Goal: Transaction & Acquisition: Purchase product/service

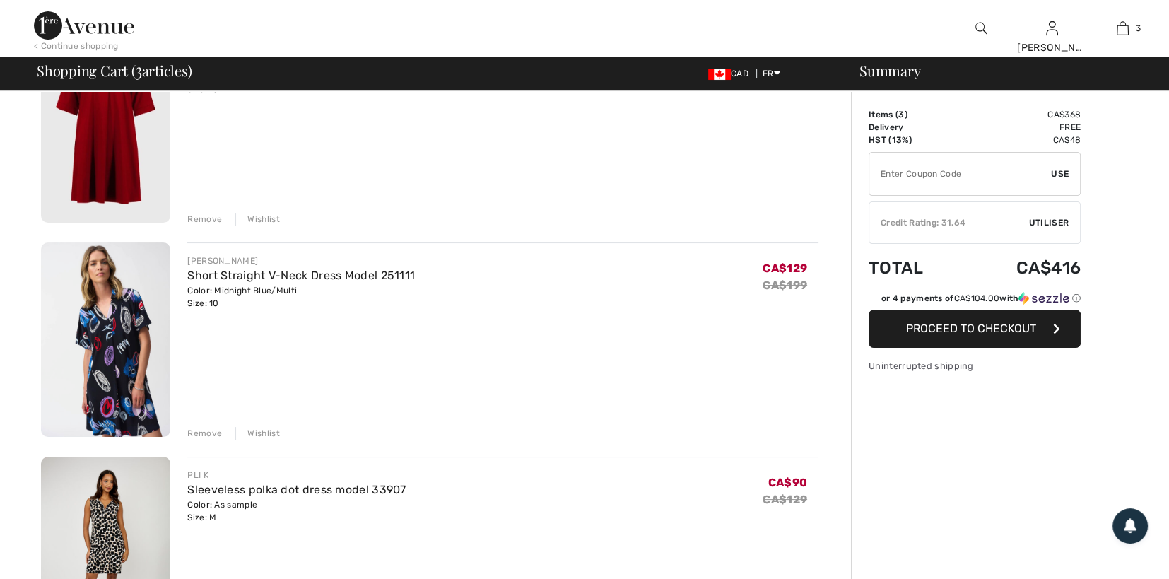
scroll to position [212, 0]
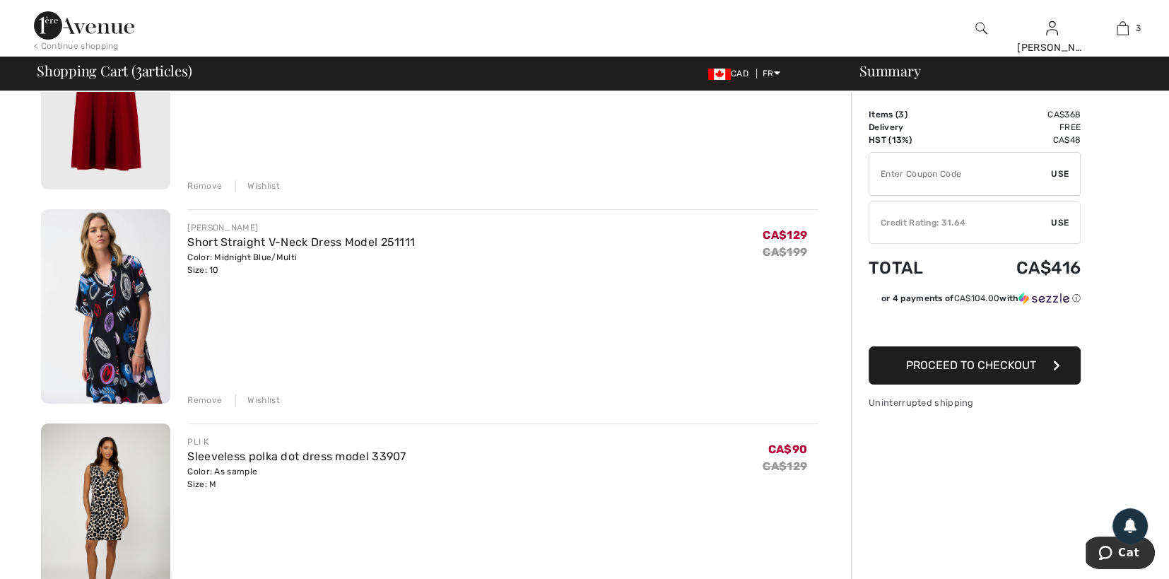
click at [208, 396] on div "Remove" at bounding box center [204, 400] width 35 height 13
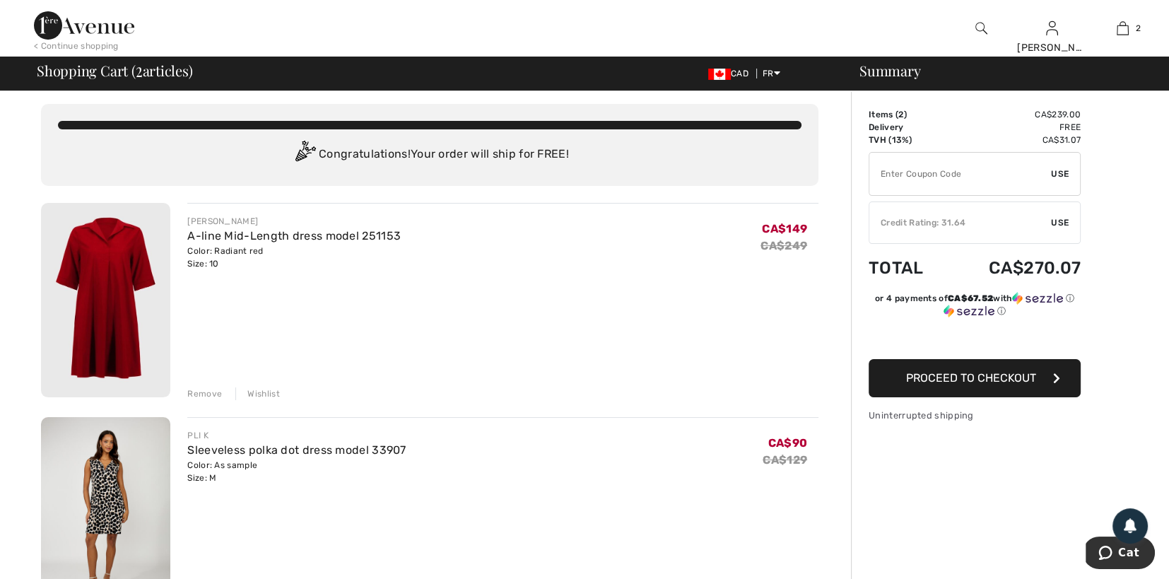
scroll to position [0, 0]
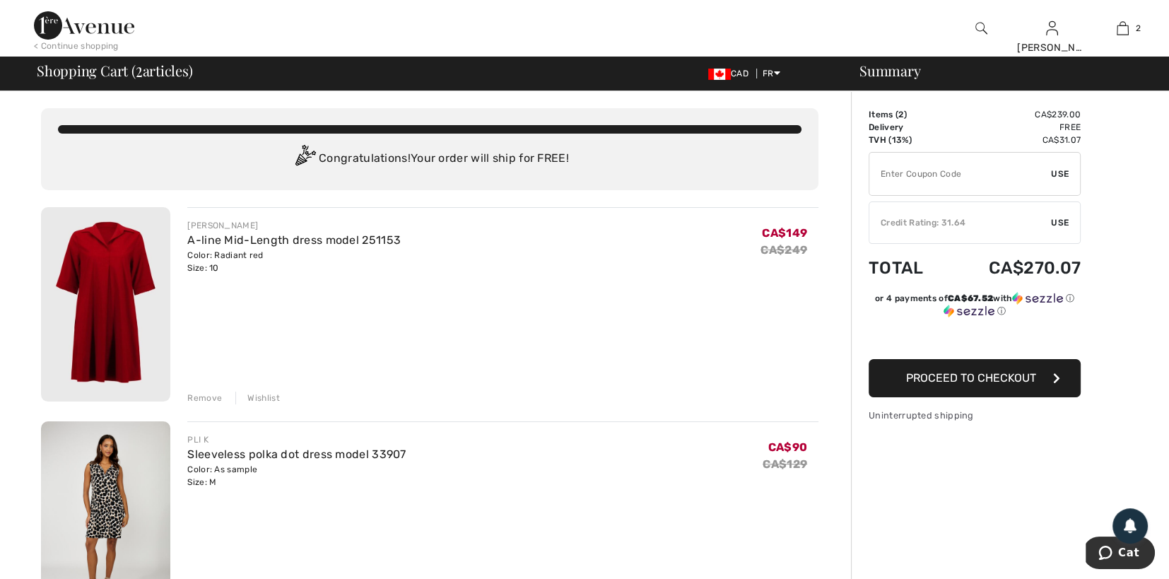
click at [100, 279] on img at bounding box center [105, 304] width 129 height 194
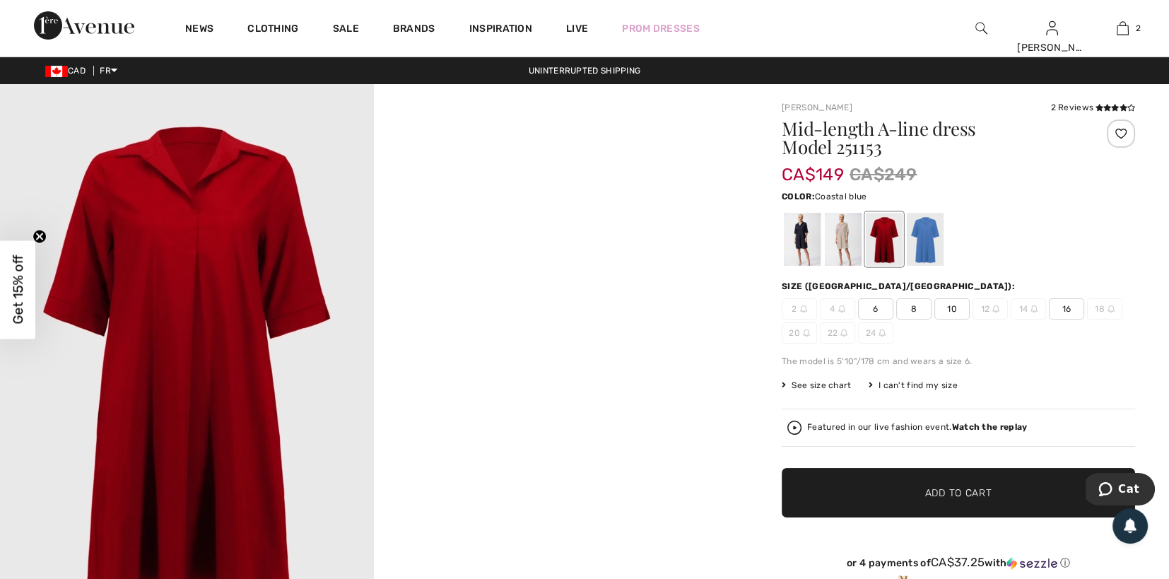
click at [929, 237] on div at bounding box center [925, 239] width 37 height 53
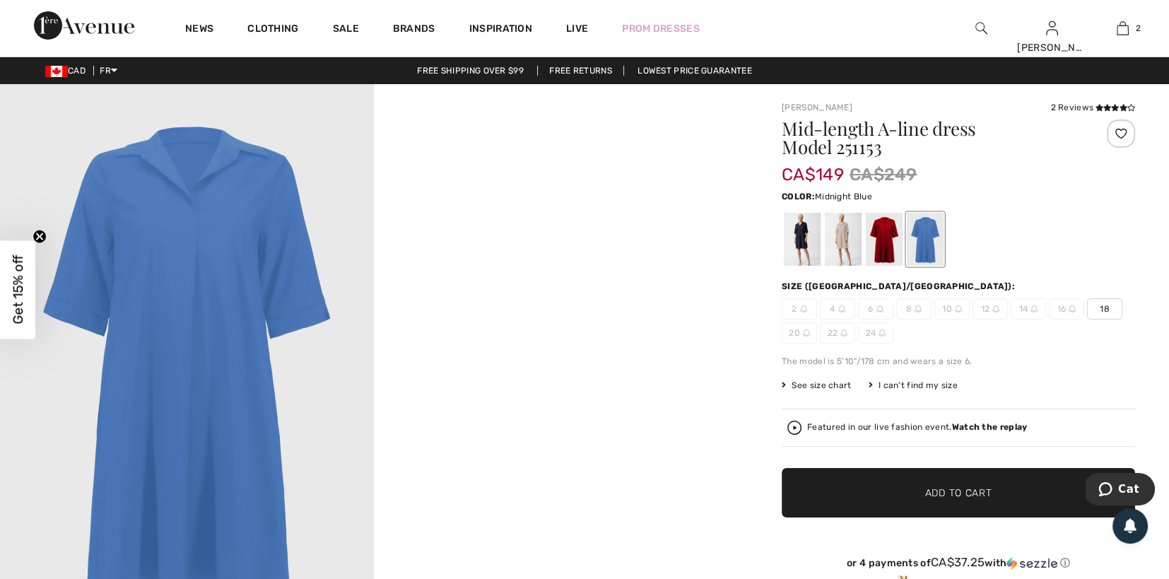
click at [799, 240] on div at bounding box center [802, 239] width 37 height 53
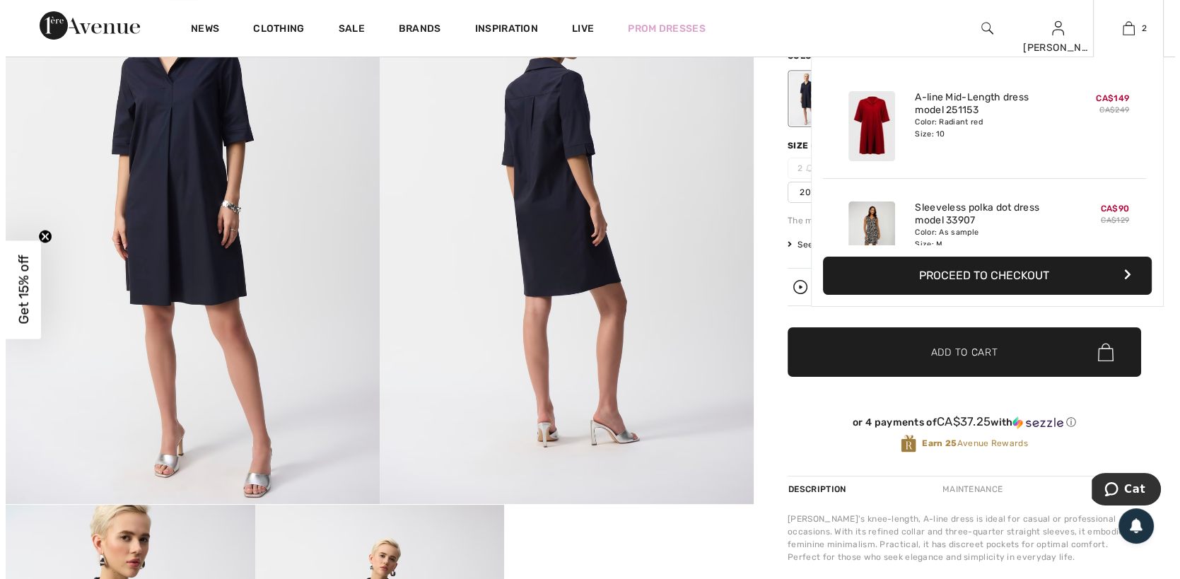
scroll to position [71, 0]
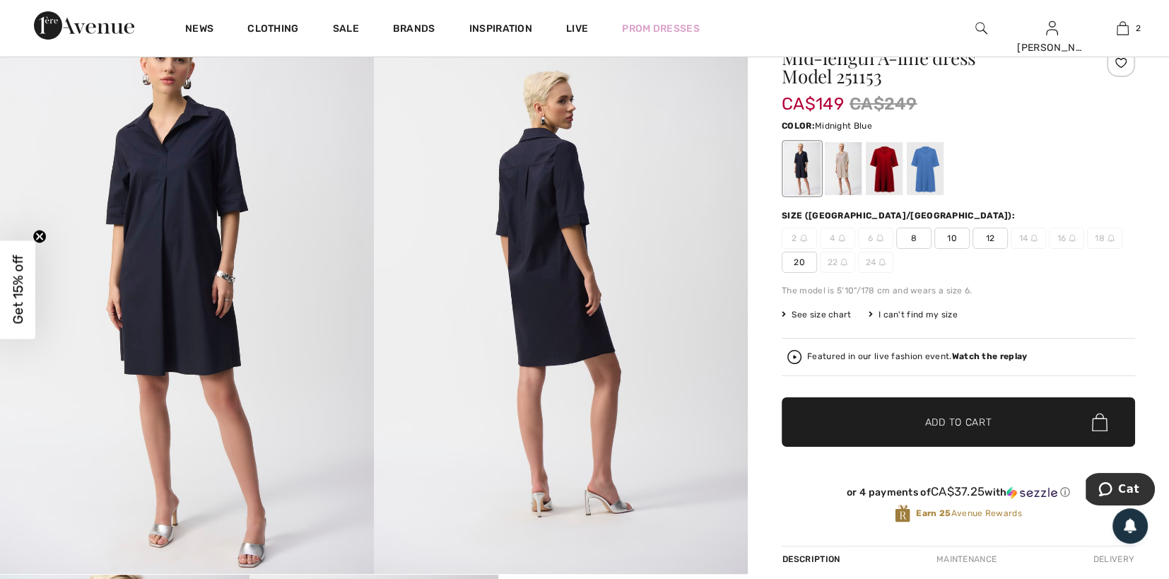
click at [176, 213] on img at bounding box center [187, 293] width 374 height 561
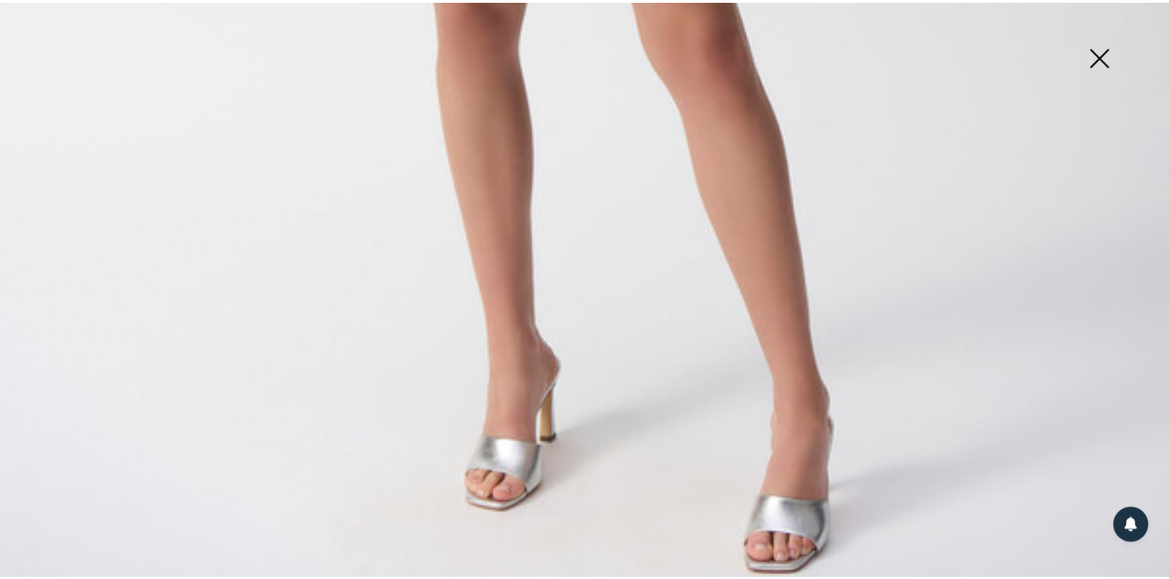
scroll to position [819, 0]
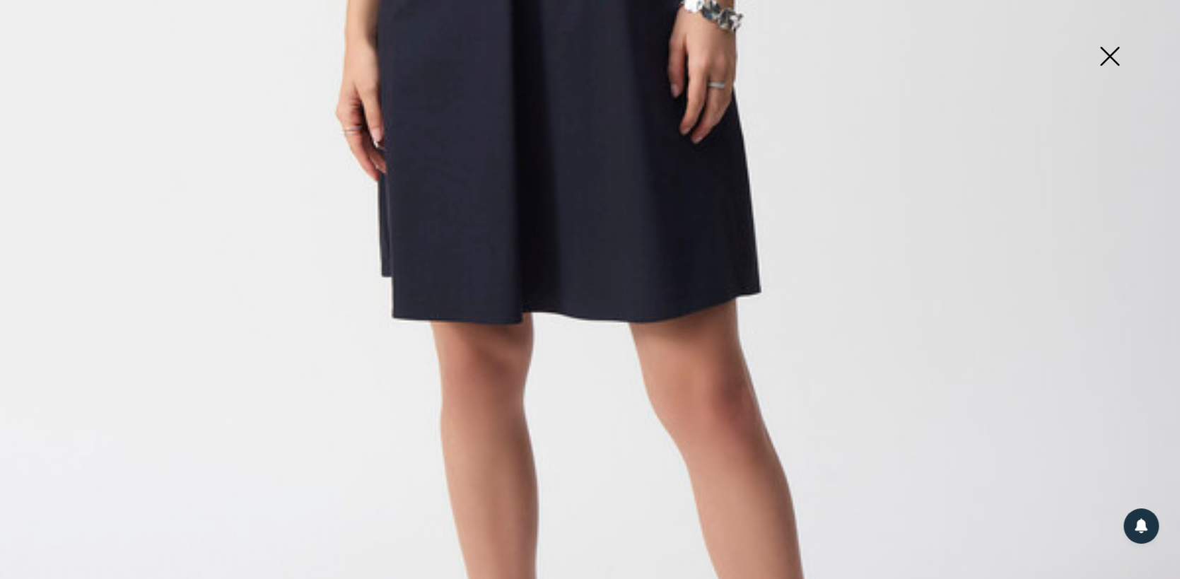
click at [1108, 53] on img at bounding box center [1109, 57] width 71 height 73
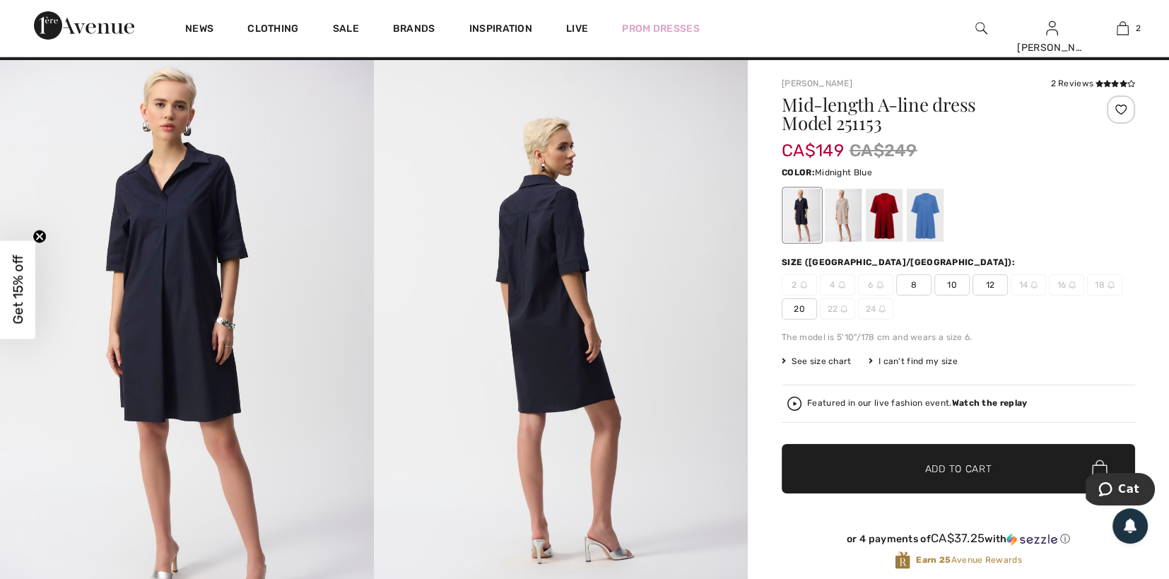
scroll to position [0, 0]
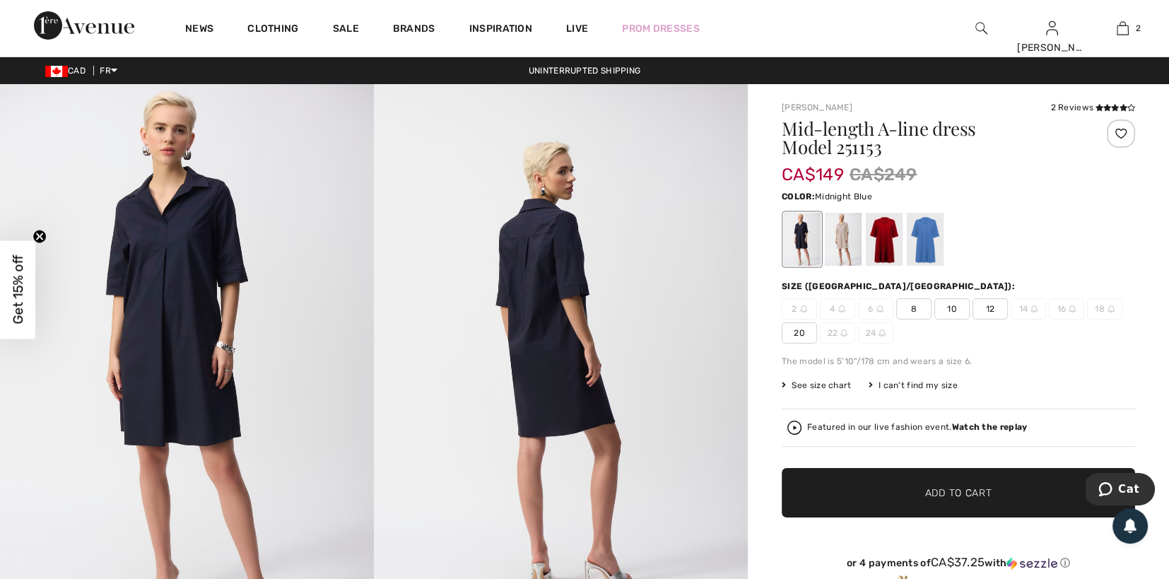
click at [956, 309] on span "10" at bounding box center [952, 308] width 35 height 21
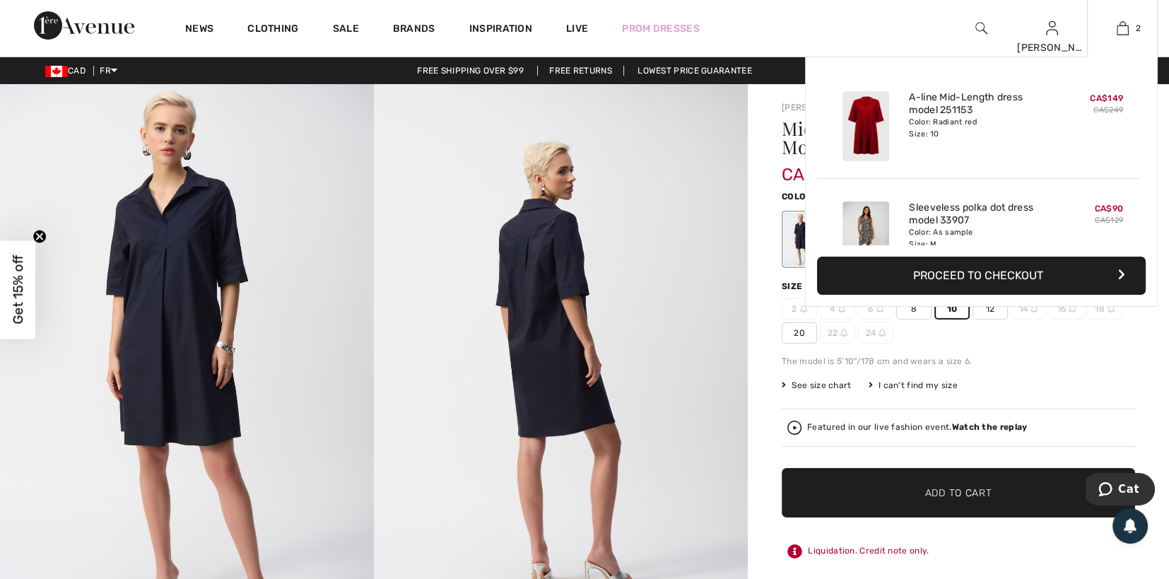
click at [949, 134] on div "Color: Radiant red Size: 10" at bounding box center [978, 128] width 139 height 23
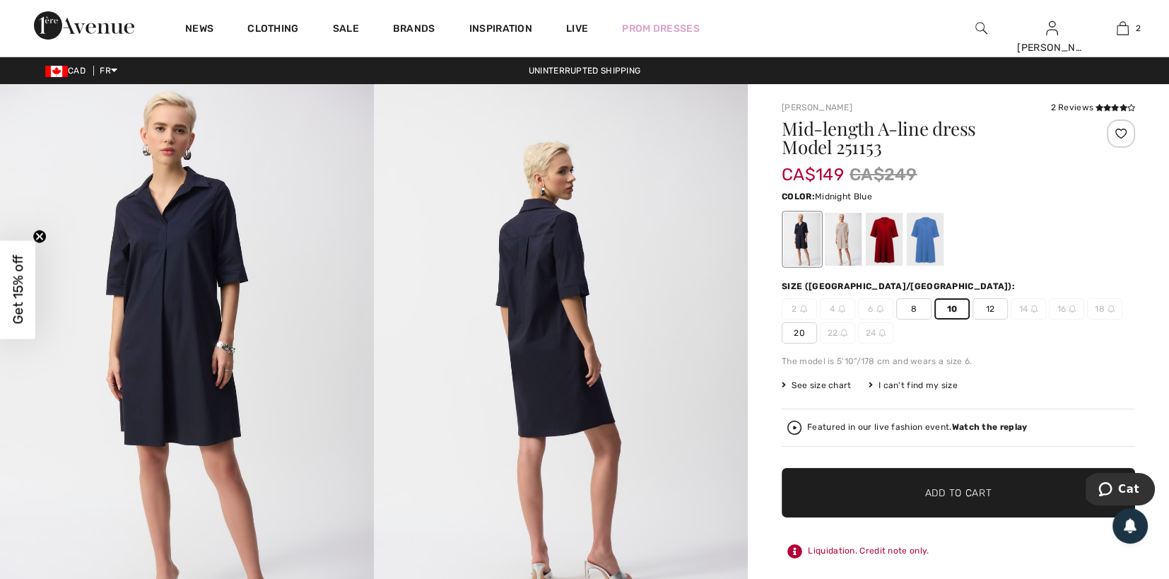
click at [973, 481] on span "✔ Added to cart Add to cart" at bounding box center [958, 492] width 353 height 49
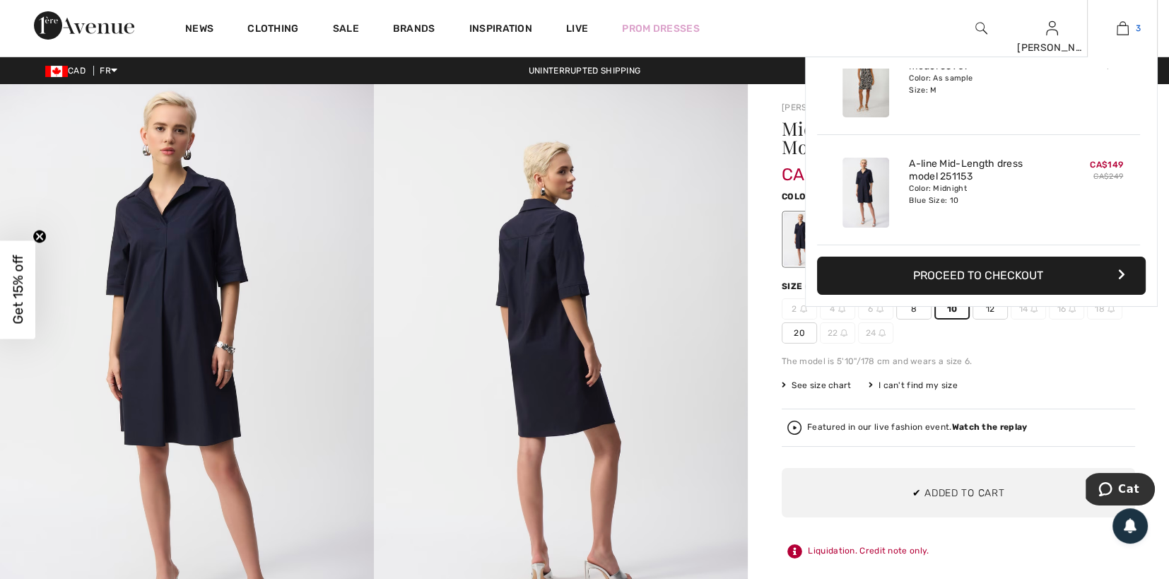
click at [1124, 29] on img at bounding box center [1123, 28] width 12 height 17
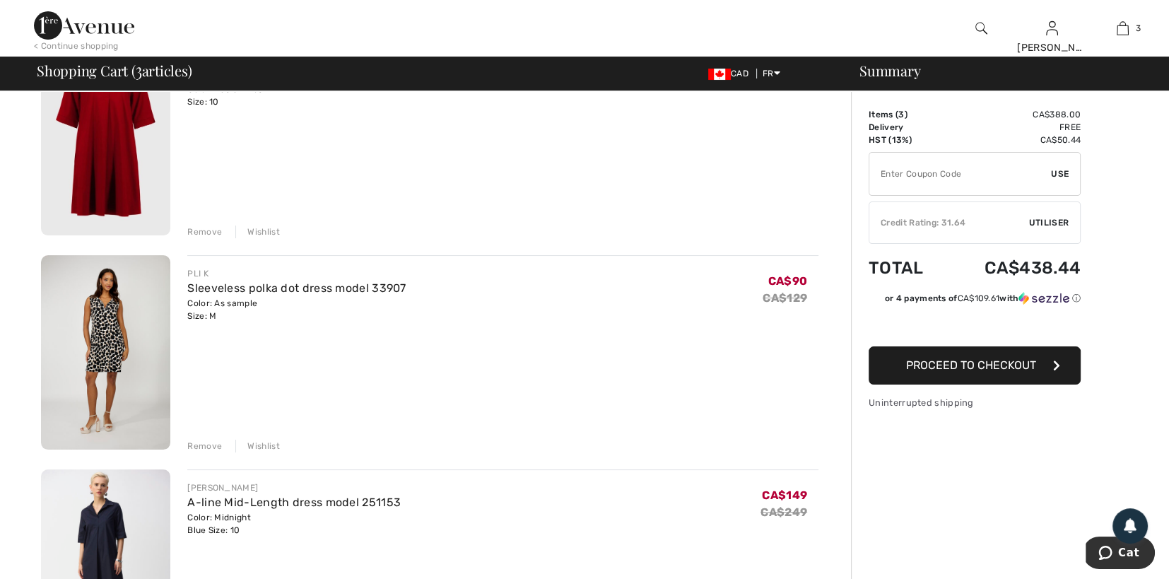
scroll to position [141, 0]
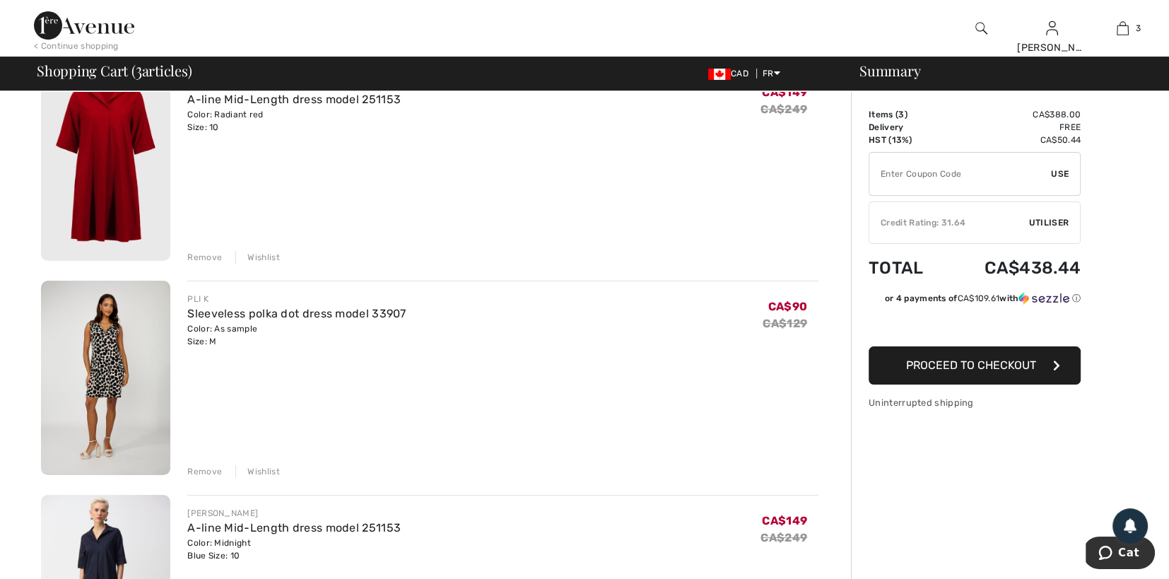
click at [196, 257] on div "Remove" at bounding box center [204, 257] width 35 height 13
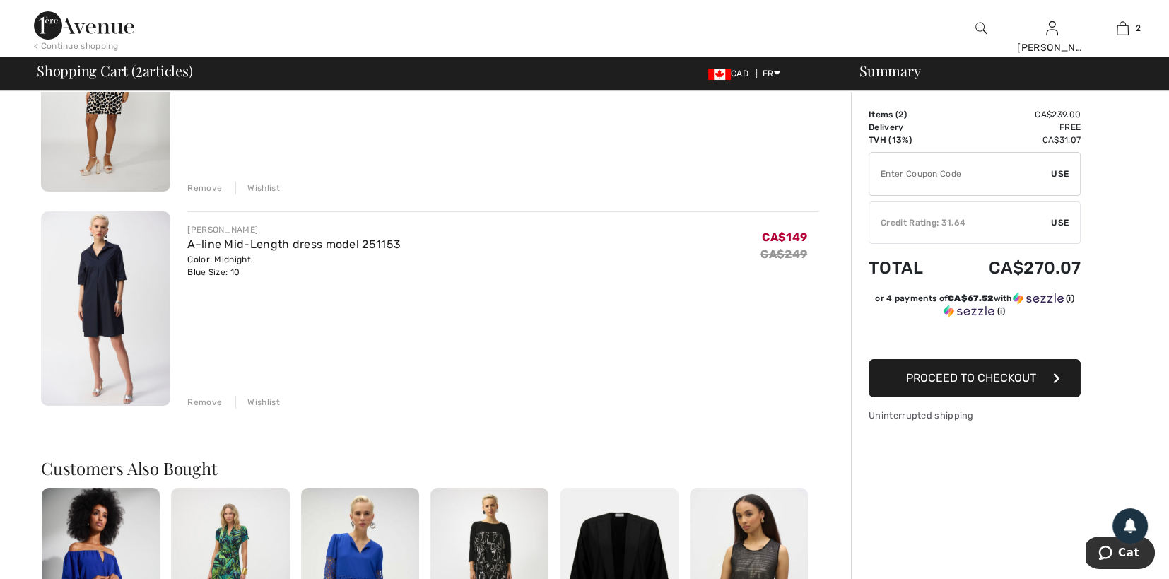
scroll to position [212, 0]
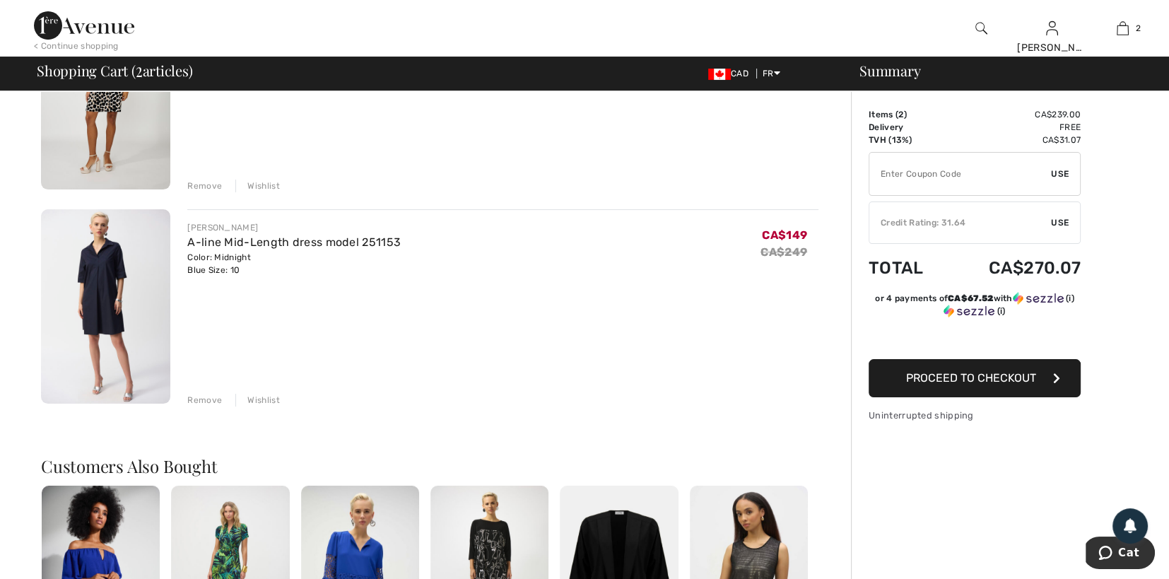
click at [209, 399] on div "Remove" at bounding box center [204, 400] width 35 height 13
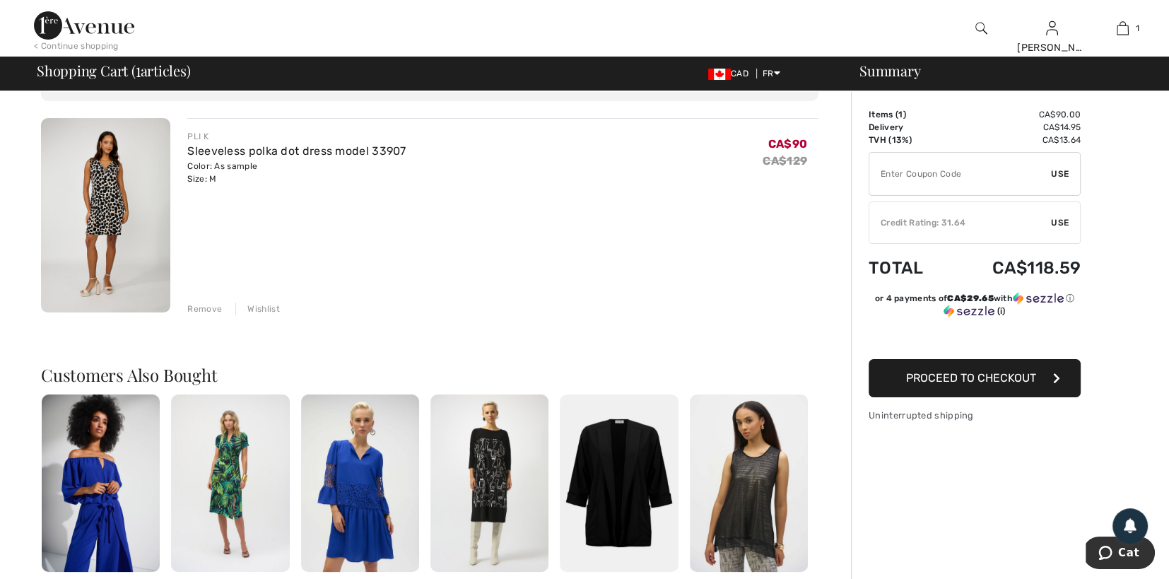
scroll to position [0, 0]
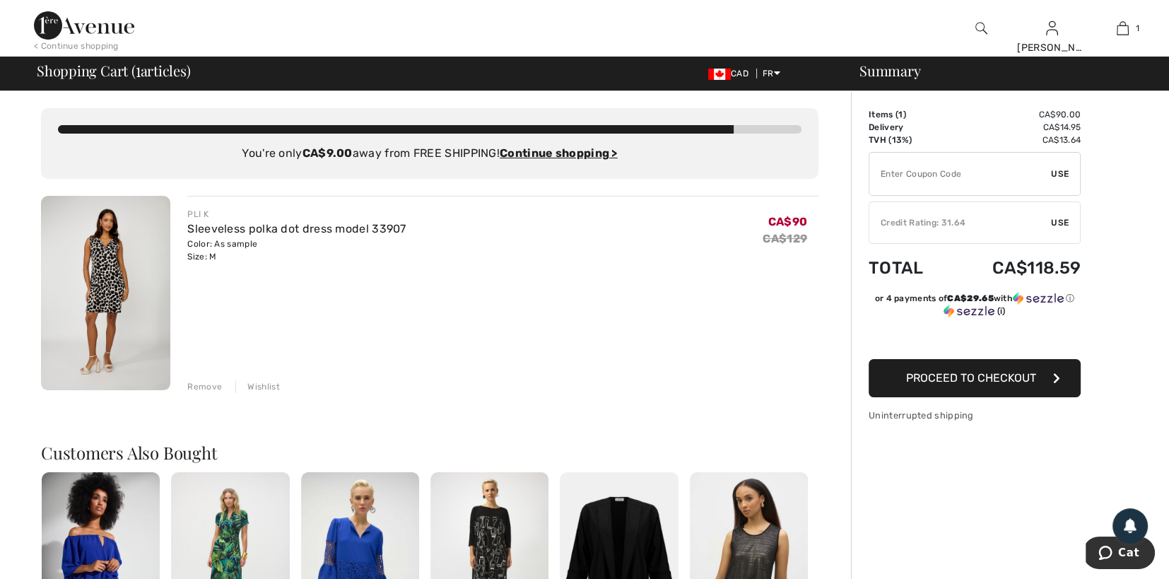
click at [983, 377] on span "Proceed to checkout" at bounding box center [971, 377] width 130 height 13
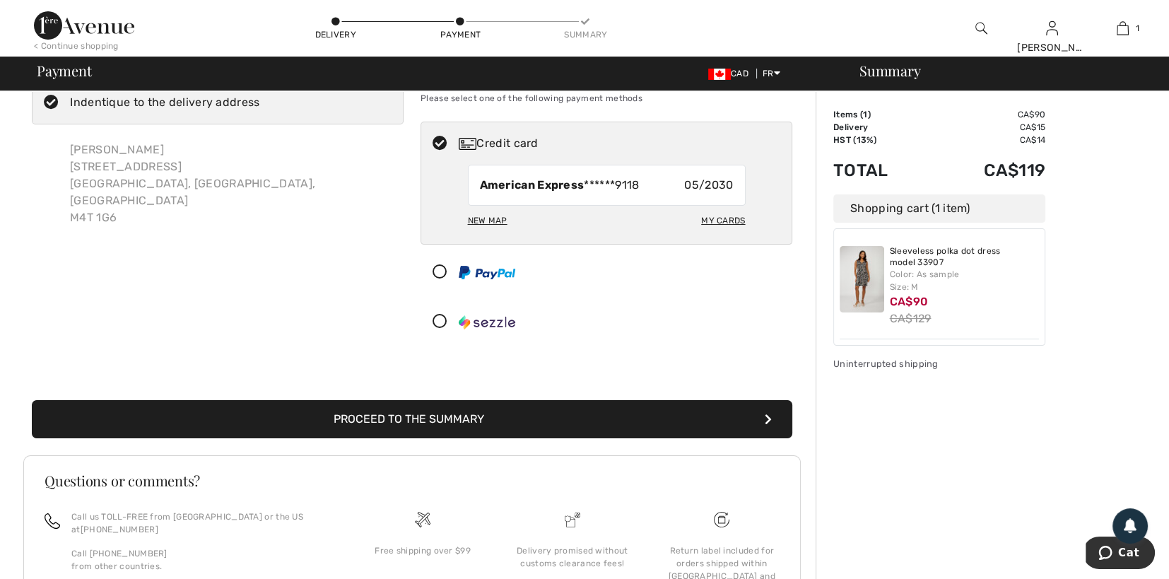
scroll to position [71, 0]
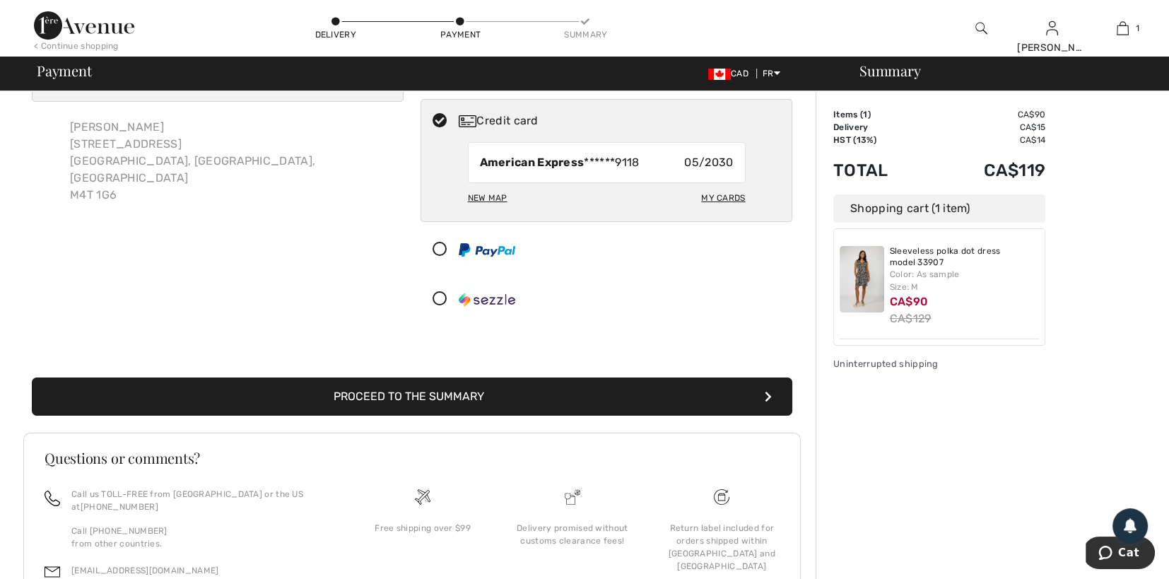
click at [438, 395] on font "Proceed to the summary" at bounding box center [409, 395] width 151 height 13
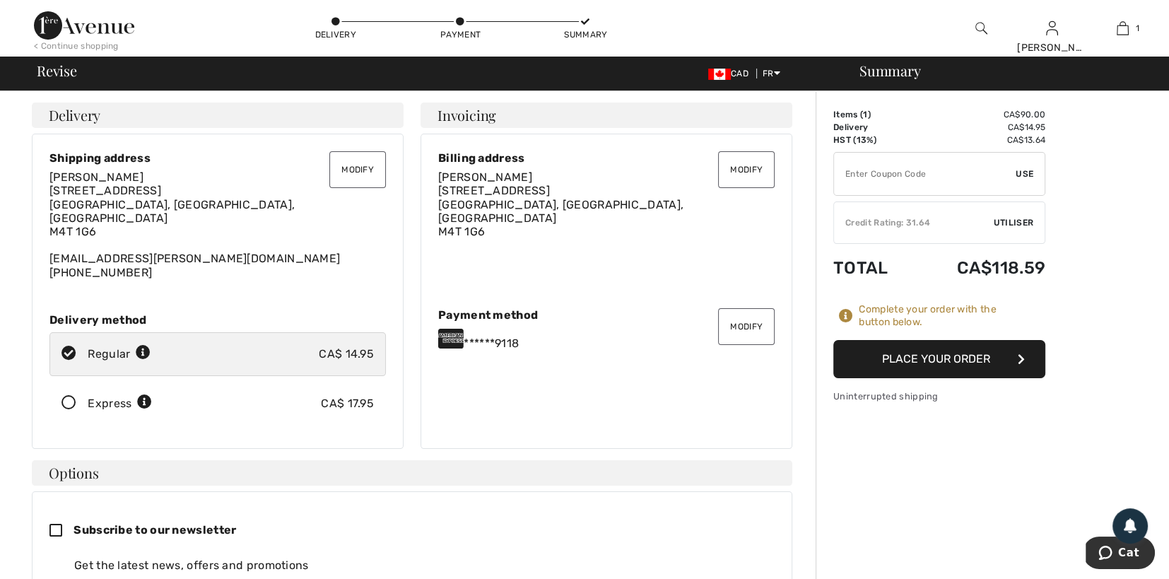
click at [968, 354] on font "Place your order" at bounding box center [936, 358] width 108 height 13
